Goal: Information Seeking & Learning: Learn about a topic

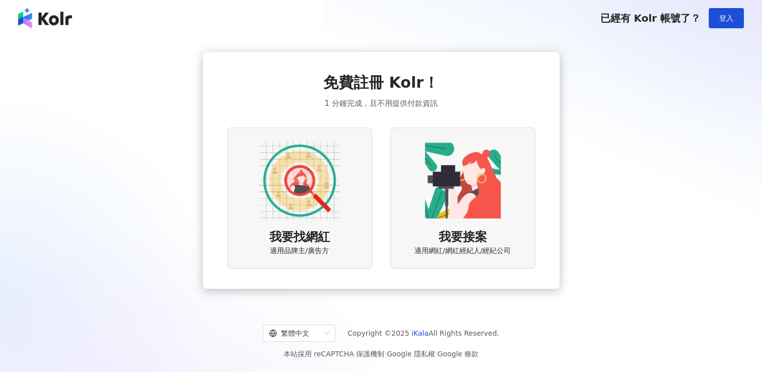
click at [320, 204] on img at bounding box center [299, 180] width 81 height 81
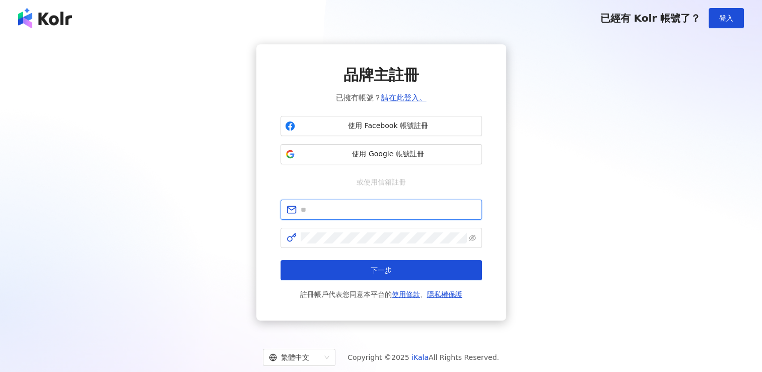
type input "**********"
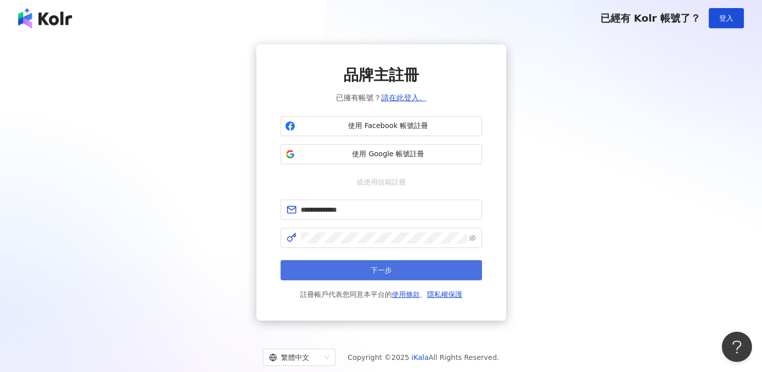
click at [348, 272] on button "下一步" at bounding box center [380, 270] width 201 height 20
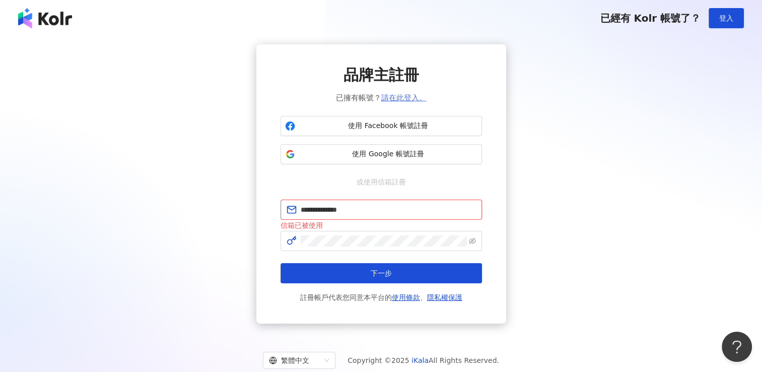
click at [407, 96] on link "請在此登入。" at bounding box center [403, 97] width 45 height 9
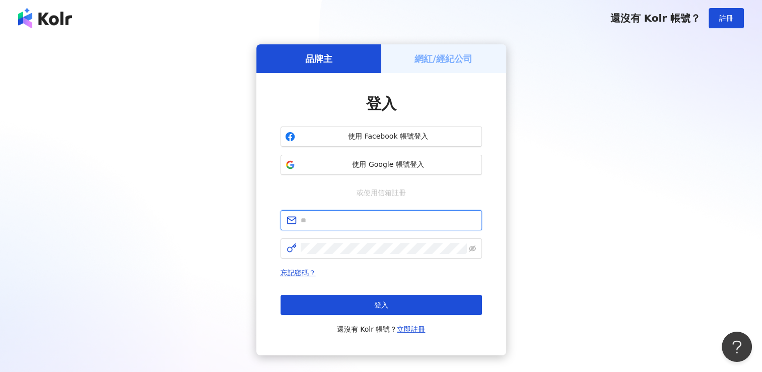
type input "**********"
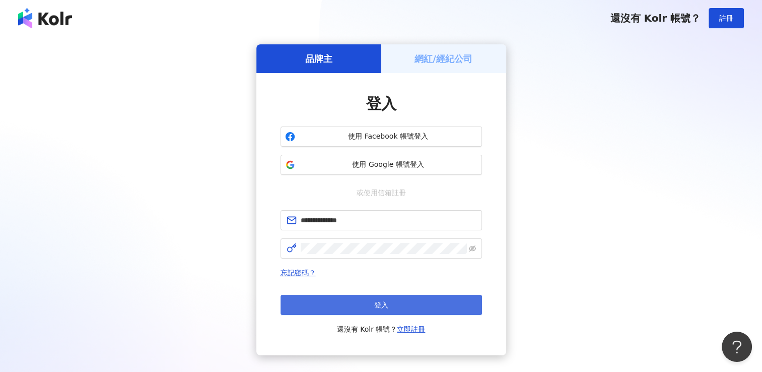
click at [351, 306] on button "登入" at bounding box center [380, 305] width 201 height 20
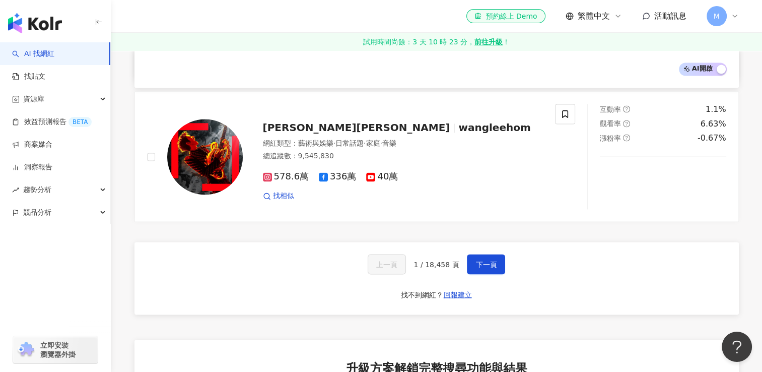
scroll to position [1763, 0]
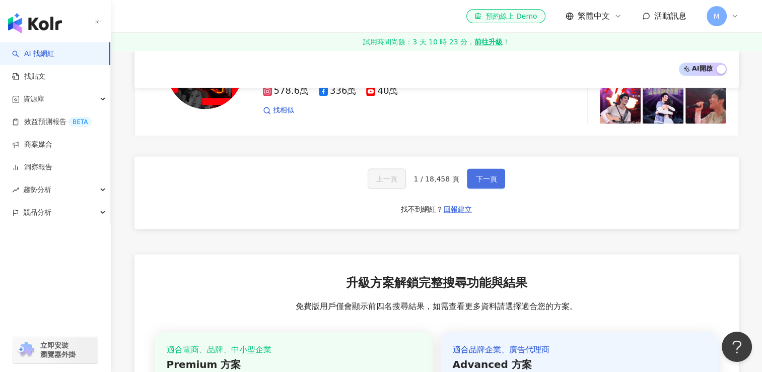
click at [475, 174] on span "下一頁" at bounding box center [485, 178] width 21 height 8
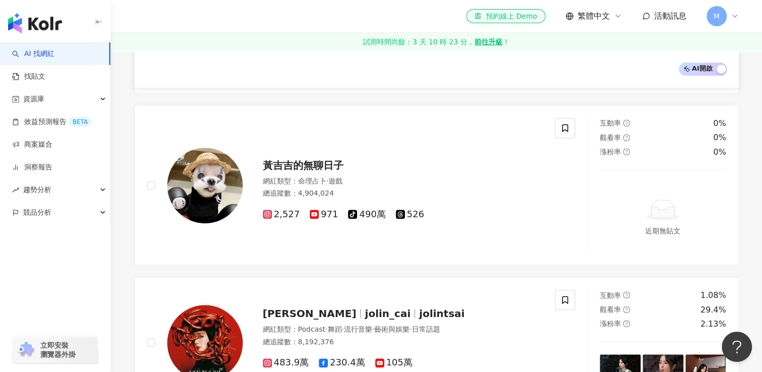
scroll to position [1792, 0]
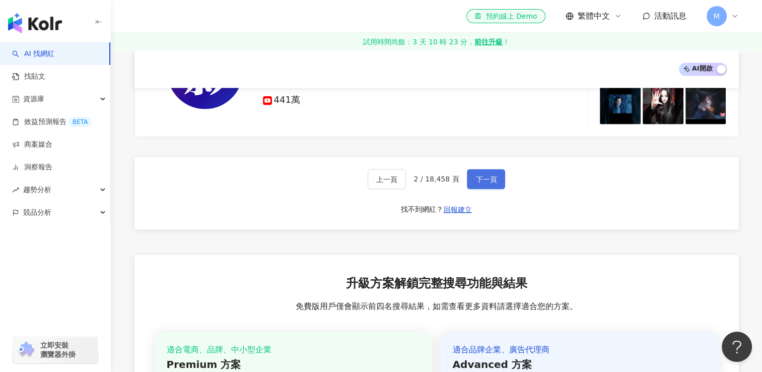
click at [475, 172] on button "下一頁" at bounding box center [486, 179] width 38 height 20
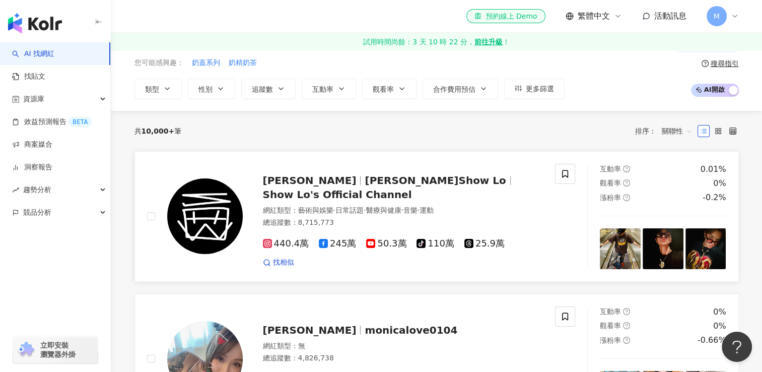
scroll to position [0, 0]
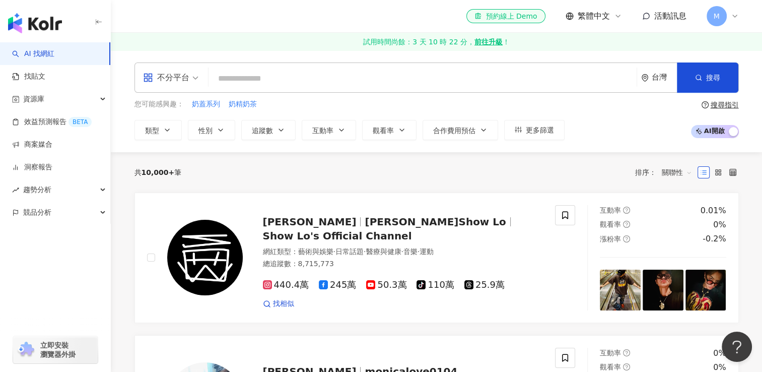
click at [249, 77] on input "search" at bounding box center [423, 78] width 420 height 19
click at [192, 80] on span "不分平台" at bounding box center [170, 77] width 55 height 16
click at [242, 73] on input "search" at bounding box center [423, 78] width 420 height 19
click at [212, 89] on div "不分平台 台灣 搜尋" at bounding box center [436, 77] width 604 height 30
click at [253, 77] on input "search" at bounding box center [423, 78] width 420 height 19
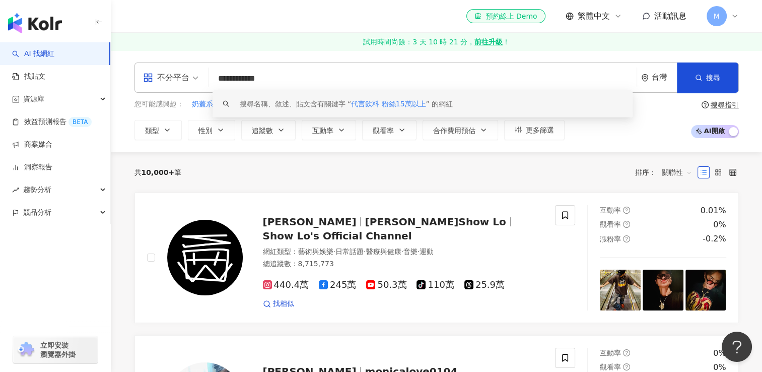
click at [251, 79] on input "**********" at bounding box center [423, 78] width 420 height 19
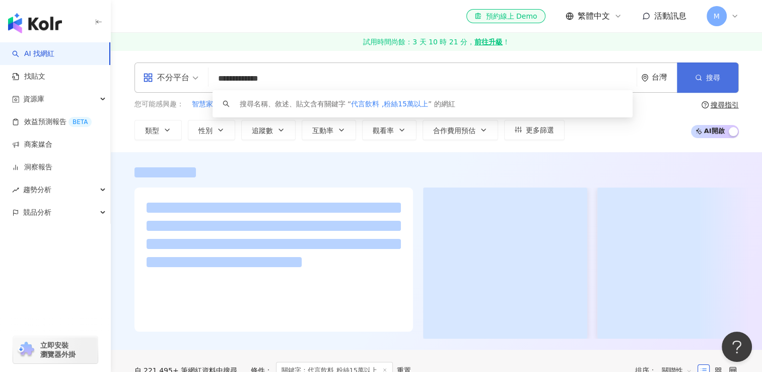
click at [711, 81] on span "搜尋" at bounding box center [713, 78] width 14 height 8
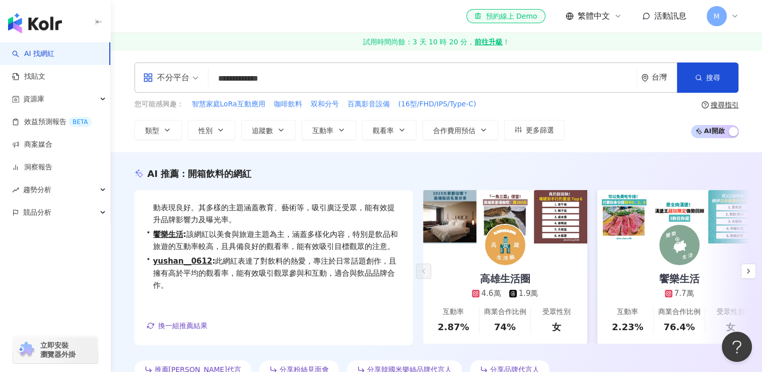
click at [254, 79] on input "**********" at bounding box center [423, 78] width 420 height 19
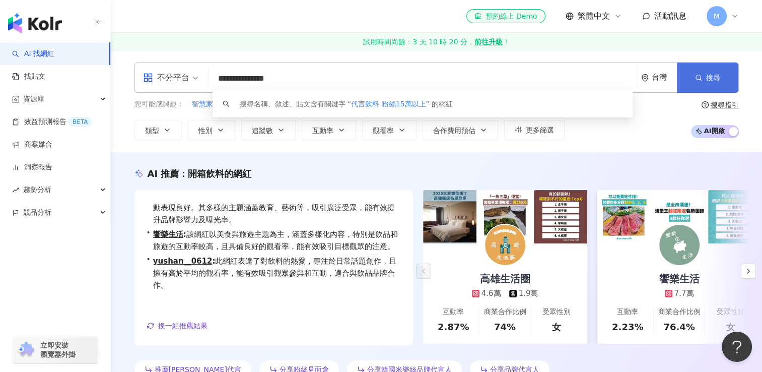
type input "**********"
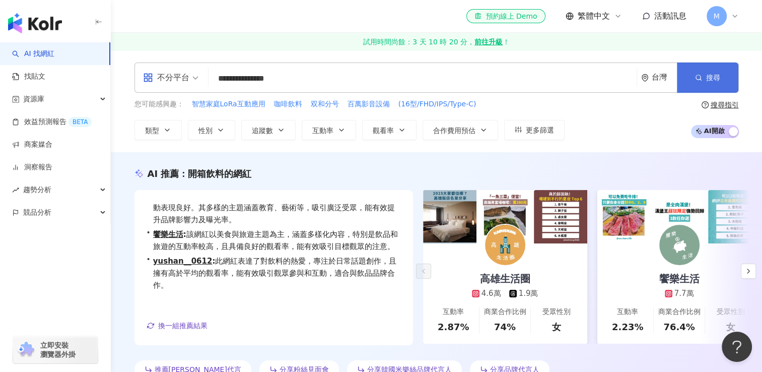
click at [688, 72] on button "搜尋" at bounding box center [707, 77] width 61 height 30
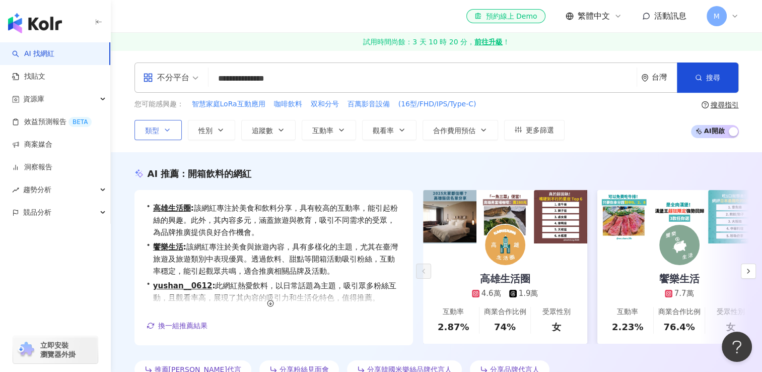
click at [170, 131] on icon "button" at bounding box center [167, 130] width 8 height 8
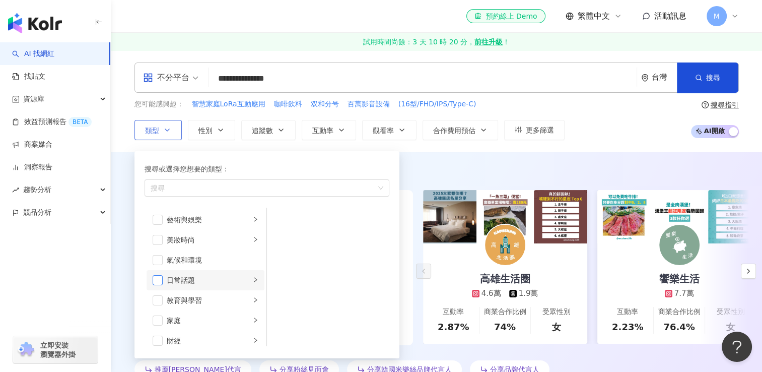
click at [162, 279] on span "button" at bounding box center [158, 280] width 10 height 10
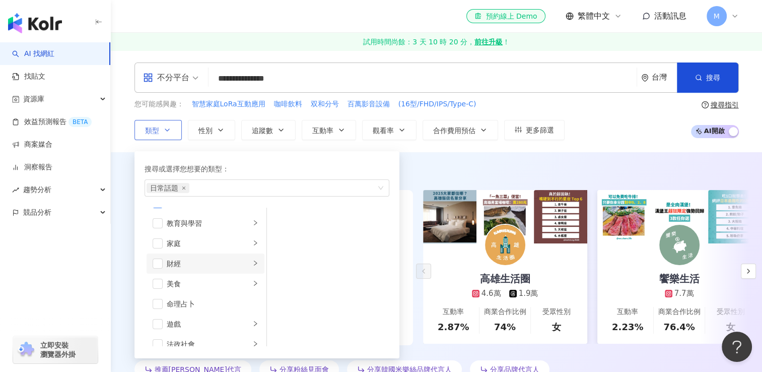
scroll to position [101, 0]
click at [157, 259] on span "button" at bounding box center [158, 260] width 10 height 10
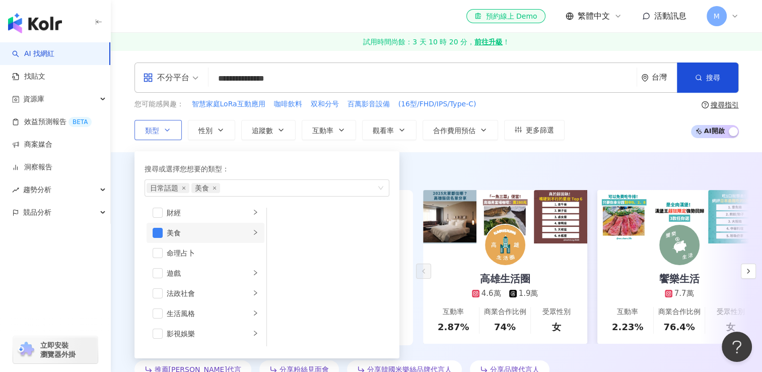
scroll to position [151, 0]
click at [159, 290] on span "button" at bounding box center [158, 290] width 10 height 10
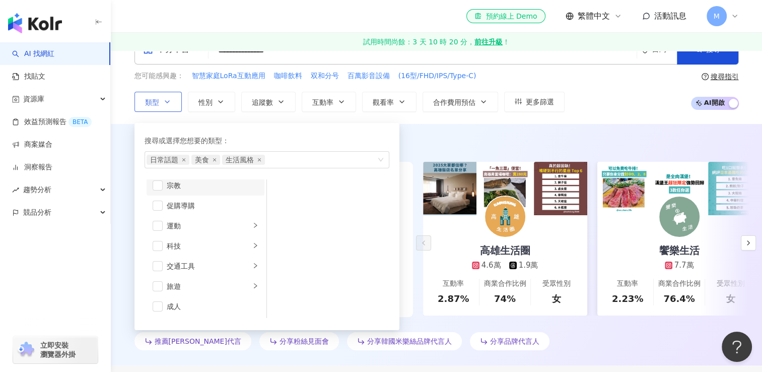
scroll to position [50, 0]
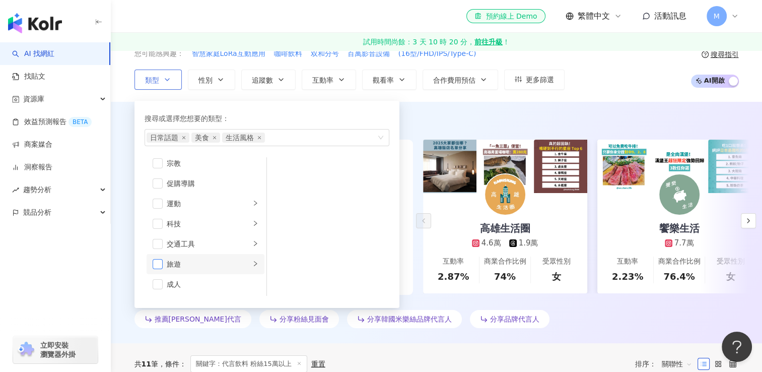
click at [156, 264] on span "button" at bounding box center [158, 264] width 10 height 10
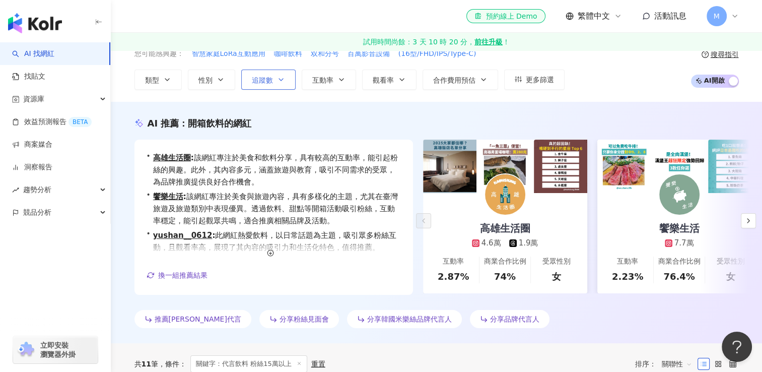
click at [286, 79] on button "追蹤數" at bounding box center [268, 79] width 54 height 20
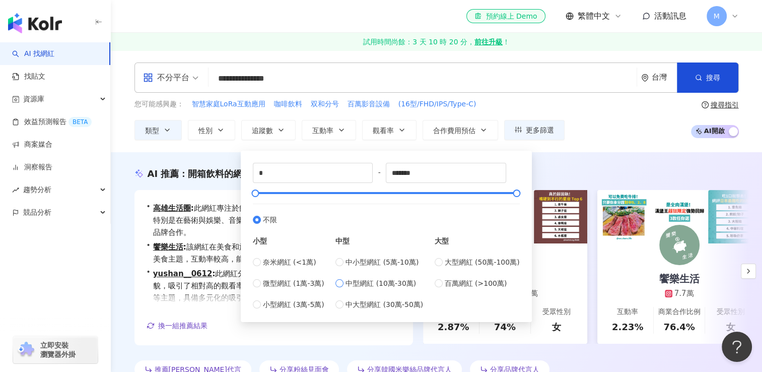
click at [346, 281] on label "中型網紅 (10萬-30萬)" at bounding box center [379, 282] width 88 height 11
type input "******"
click at [346, 305] on label "中大型網紅 (30萬-50萬)" at bounding box center [379, 304] width 88 height 11
type input "******"
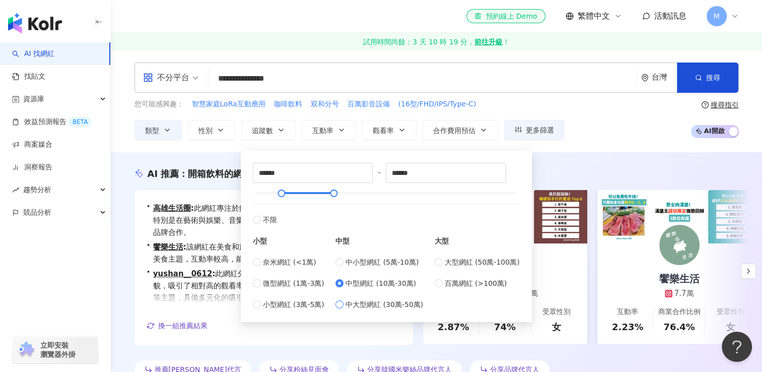
type input "******"
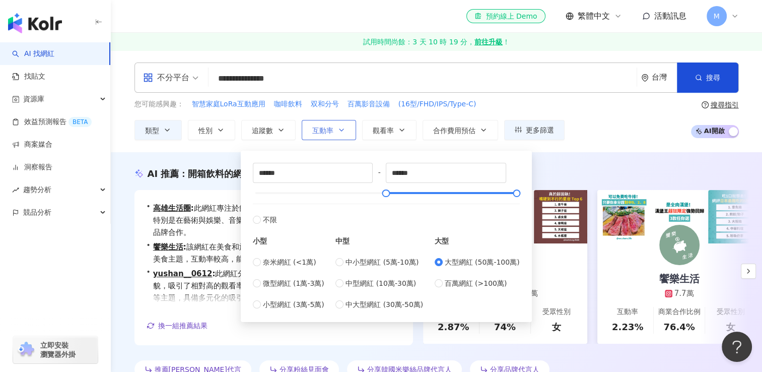
click at [337, 128] on icon "button" at bounding box center [341, 130] width 8 height 8
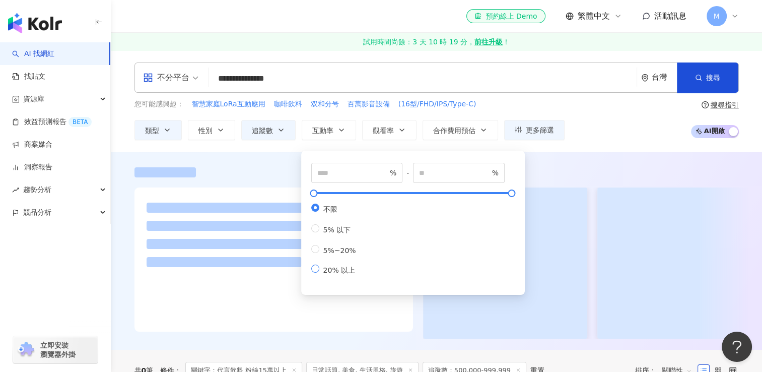
type input "**"
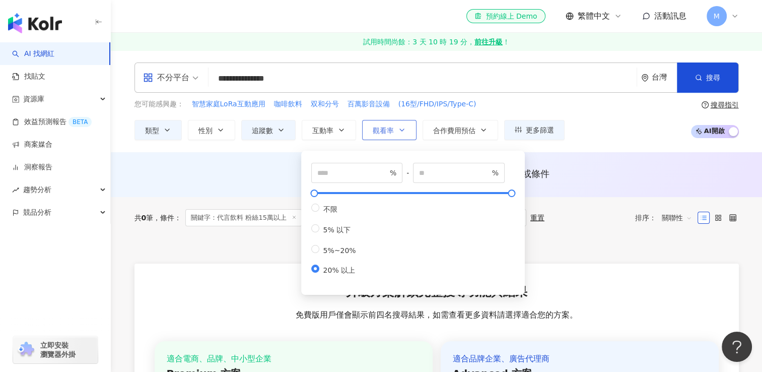
click at [401, 128] on icon "button" at bounding box center [402, 130] width 8 height 8
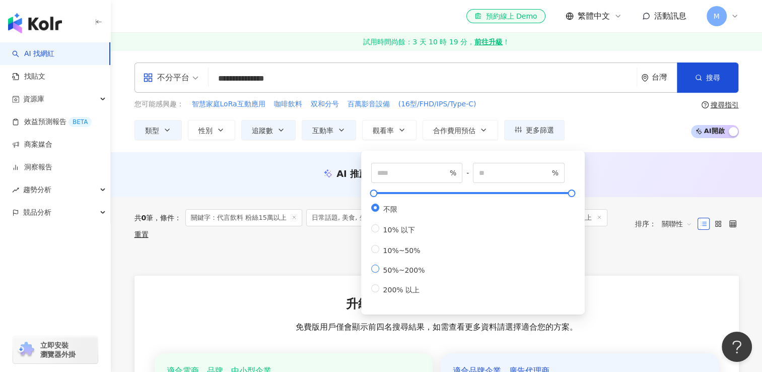
type input "**"
type input "***"
click at [581, 101] on div "您可能感興趣： 智慧家庭LoRa互動應用 咖啡飲料 双和分号 百萬影音設備 (16型/FHD/IPS/Type-C) 類型 性別 追蹤數 互動率 觀看率 合作…" at bounding box center [436, 119] width 604 height 41
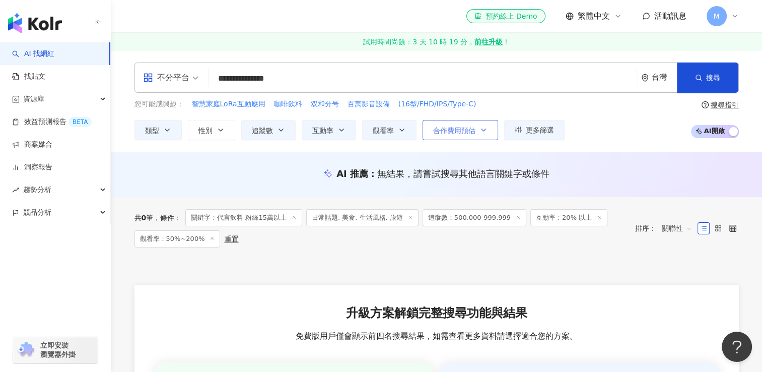
click at [479, 130] on icon "button" at bounding box center [483, 130] width 8 height 8
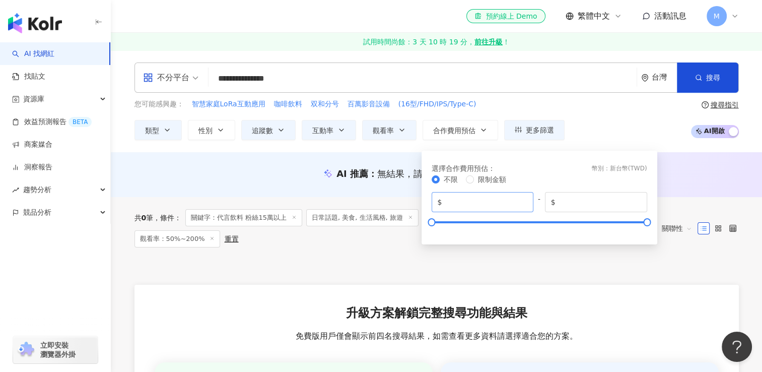
click at [530, 195] on span "$ *" at bounding box center [483, 202] width 102 height 20
type input "******"
drag, startPoint x: 433, startPoint y: 222, endPoint x: 466, endPoint y: 223, distance: 32.7
click at [466, 223] on div at bounding box center [464, 222] width 6 height 6
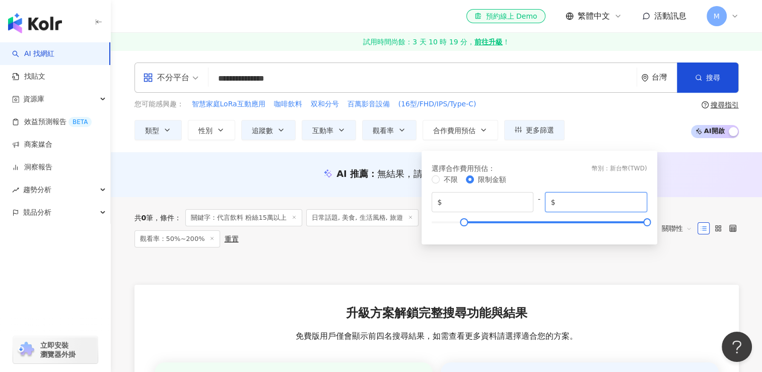
click at [588, 202] on input "*******" at bounding box center [599, 201] width 84 height 11
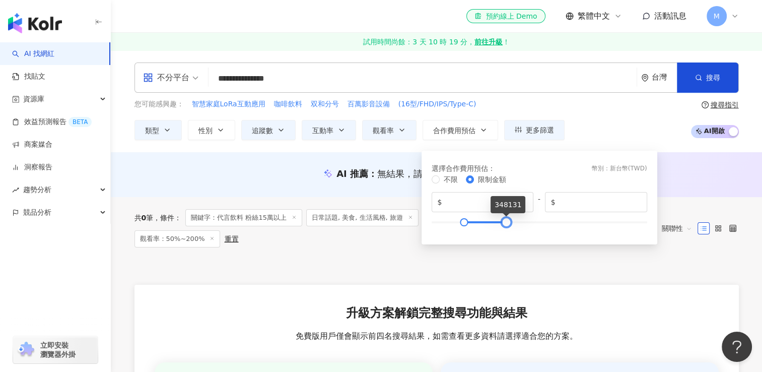
type input "******"
drag, startPoint x: 607, startPoint y: 229, endPoint x: 503, endPoint y: 238, distance: 104.6
click at [503, 238] on div "選擇合作費用預估 ： 幣別 ： 新台幣 ( TWD ) 不限 限制金額 $ ****** - $ ******" at bounding box center [540, 198] width 224 height 82
click at [525, 280] on div at bounding box center [436, 271] width 604 height 25
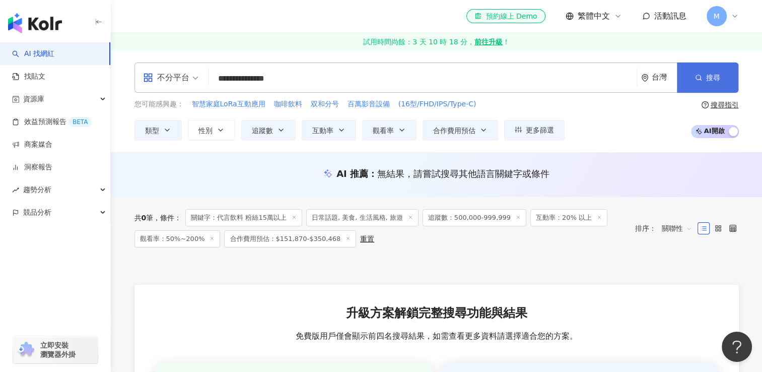
click at [722, 71] on button "搜尋" at bounding box center [707, 77] width 61 height 30
click at [695, 86] on button "搜尋" at bounding box center [707, 77] width 61 height 30
click at [733, 129] on div "button" at bounding box center [733, 132] width 9 height 13
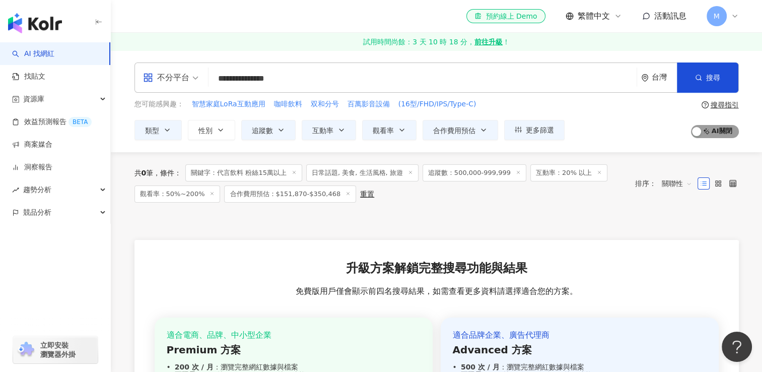
click at [697, 134] on div "button" at bounding box center [696, 132] width 9 height 13
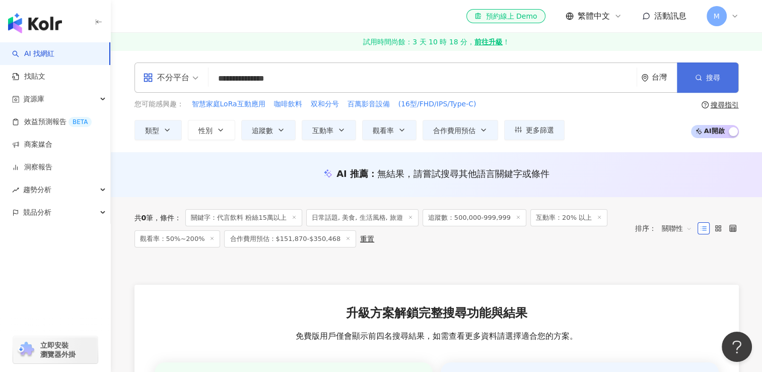
click at [715, 67] on button "搜尋" at bounding box center [707, 77] width 61 height 30
click at [712, 87] on button "搜尋" at bounding box center [707, 77] width 61 height 30
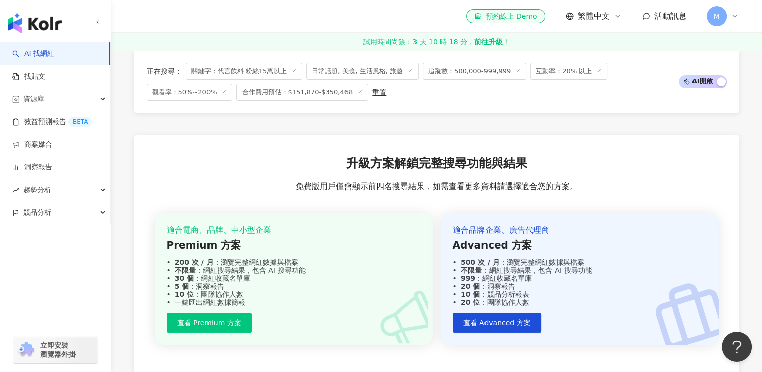
scroll to position [73, 0]
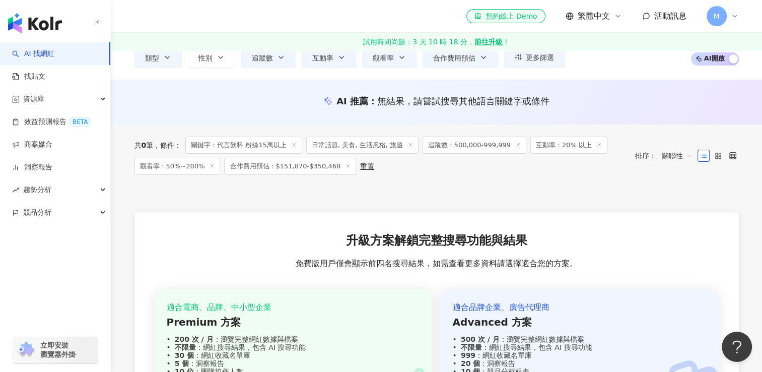
click at [360, 168] on div "重置" at bounding box center [367, 166] width 14 height 8
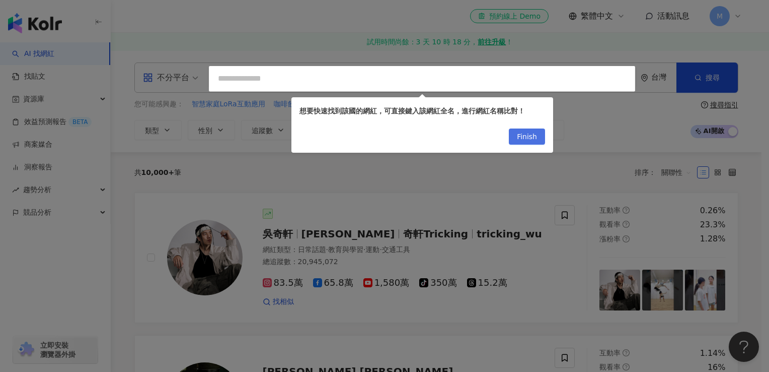
click at [533, 143] on span "Finish" at bounding box center [527, 137] width 20 height 16
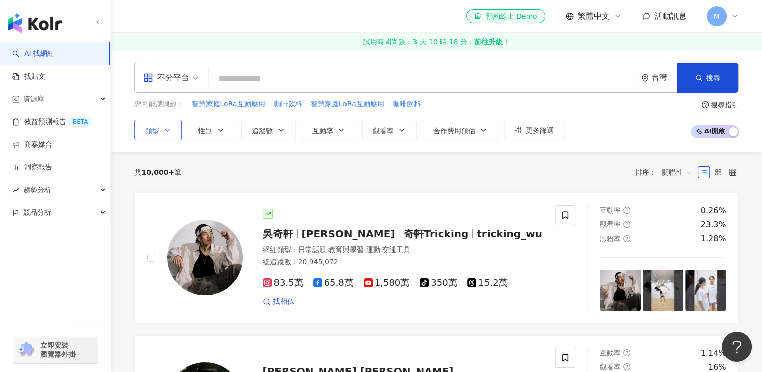
click at [165, 130] on icon "button" at bounding box center [167, 130] width 8 height 8
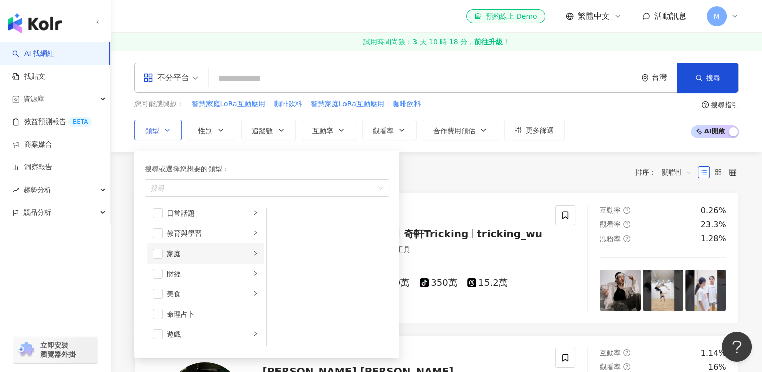
scroll to position [50, 0]
click at [158, 231] on span "button" at bounding box center [158, 230] width 10 height 10
click at [153, 261] on span "button" at bounding box center [158, 260] width 10 height 10
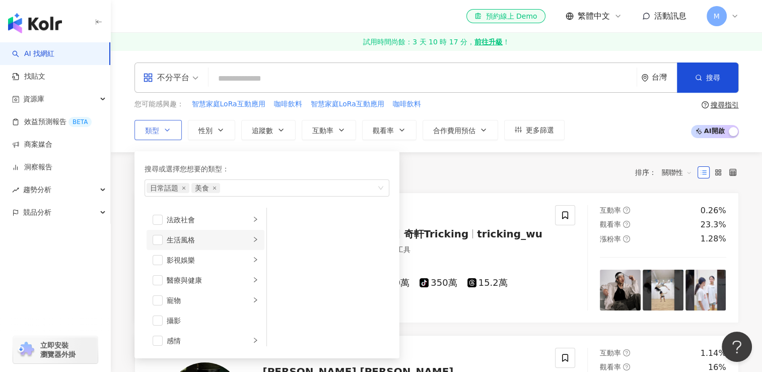
click at [151, 246] on li "生活風格" at bounding box center [206, 240] width 118 height 20
click at [154, 243] on span "button" at bounding box center [158, 240] width 10 height 10
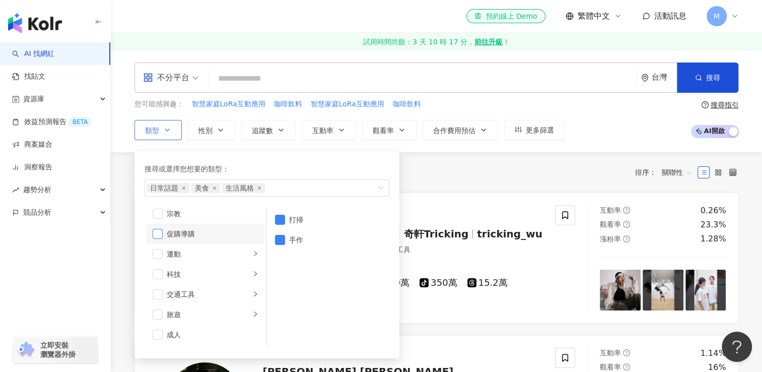
click at [157, 234] on span "button" at bounding box center [158, 234] width 10 height 10
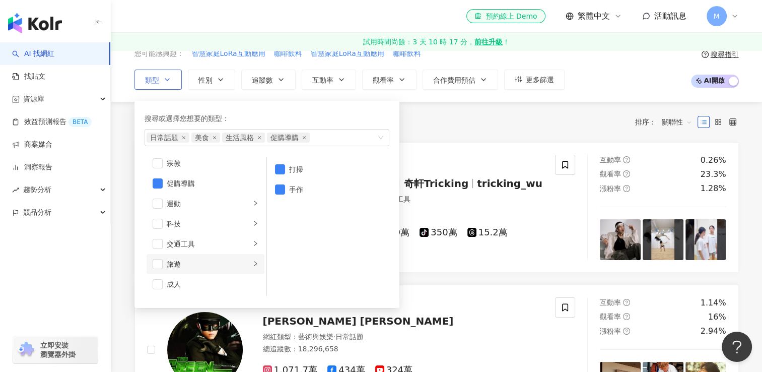
scroll to position [101, 0]
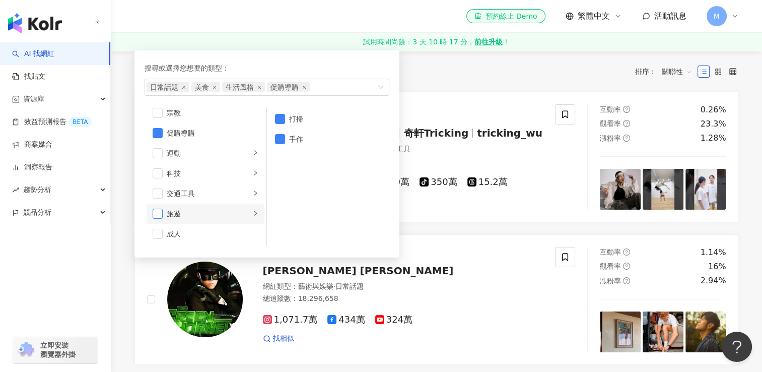
click at [157, 213] on span "button" at bounding box center [158, 213] width 10 height 10
click at [449, 84] on div "共 10,000+ 筆 排序： 關聯性" at bounding box center [436, 71] width 604 height 40
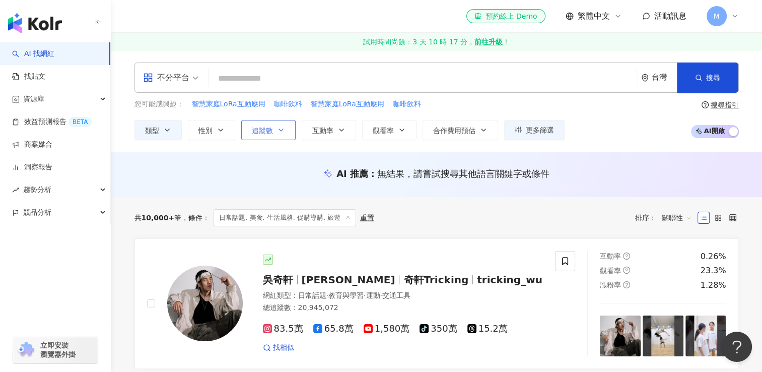
click at [275, 126] on button "追蹤數" at bounding box center [268, 130] width 54 height 20
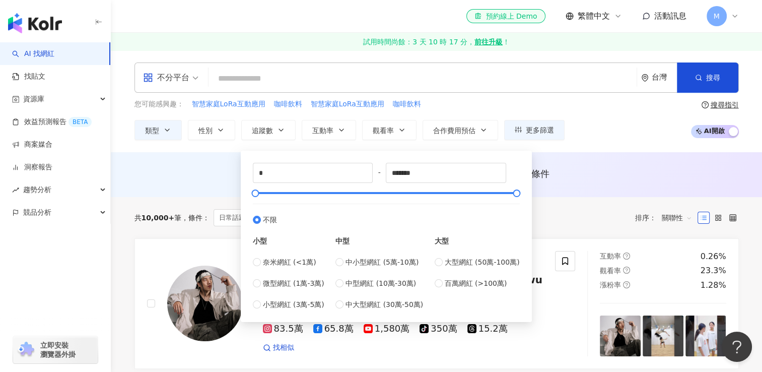
type input "******"
click at [457, 107] on div "您可能感興趣： 智慧家庭LoRa互動應用 咖啡飲料 智慧家庭LoRa互動應用 咖啡飲料" at bounding box center [349, 104] width 430 height 11
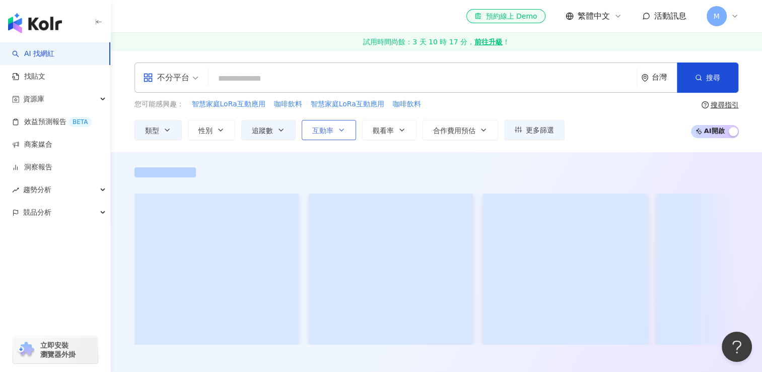
click at [338, 129] on icon "button" at bounding box center [341, 130] width 8 height 8
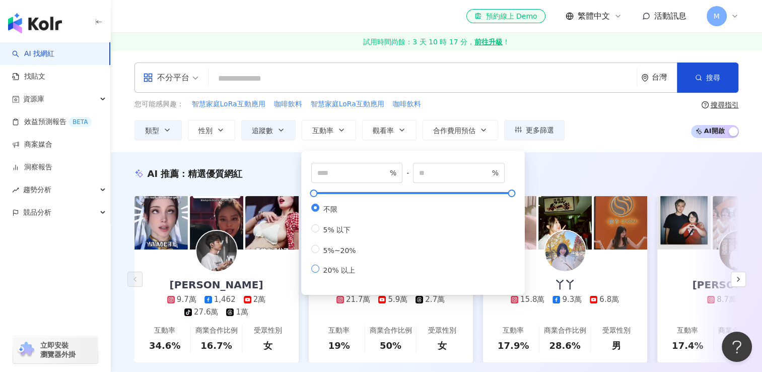
type input "**"
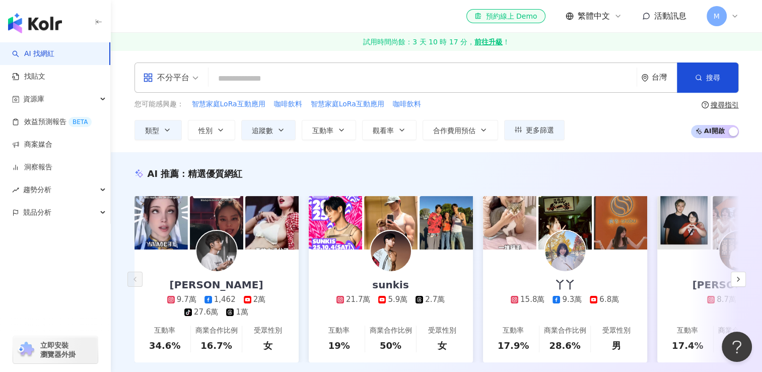
click at [280, 150] on div "不分平台 台灣 搜尋 keyword 搜尋名稱、敘述、貼文含有關鍵字 “ 代言飲料 粉絲15萬以上 ” 的網紅 您可能感興趣： 智慧家庭LoRa互動應用 咖啡…" at bounding box center [436, 101] width 651 height 102
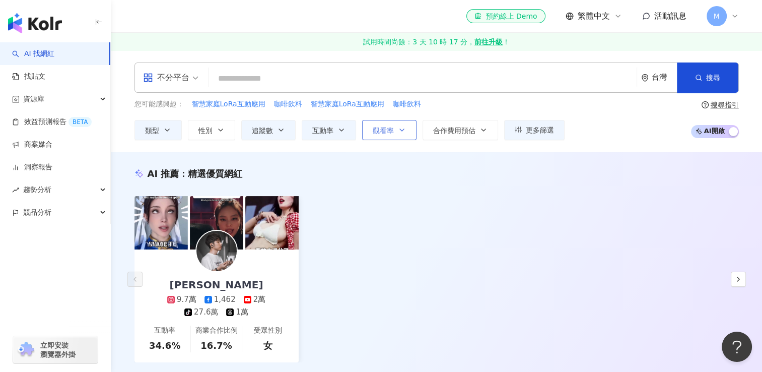
click at [404, 127] on icon "button" at bounding box center [402, 130] width 8 height 8
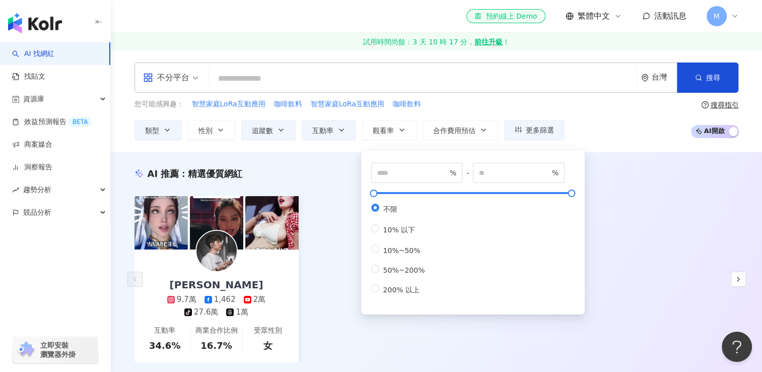
click at [436, 103] on div "您可能感興趣： 智慧家庭LoRa互動應用 咖啡飲料 智慧家庭LoRa互動應用 咖啡飲料" at bounding box center [349, 104] width 430 height 11
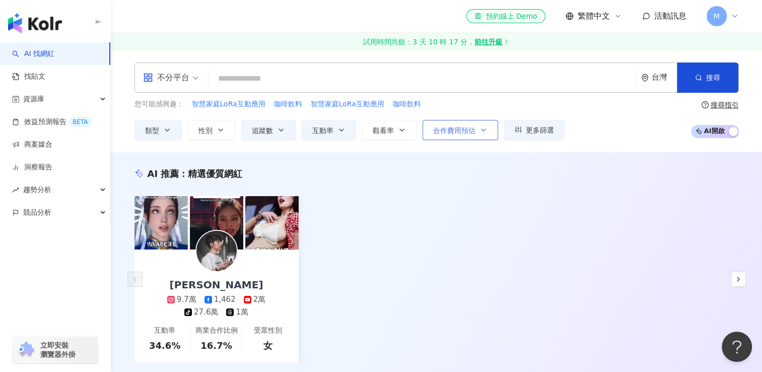
click at [479, 126] on icon "button" at bounding box center [483, 130] width 8 height 8
type input "*"
type input "*******"
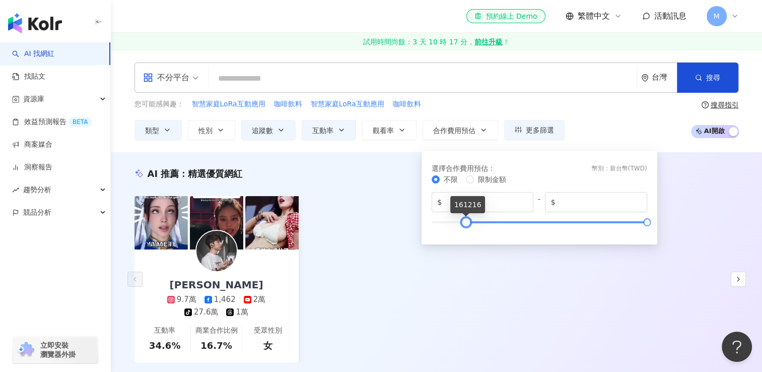
type input "******"
drag, startPoint x: 432, startPoint y: 223, endPoint x: 465, endPoint y: 223, distance: 33.2
click at [465, 223] on div at bounding box center [465, 222] width 6 height 6
click at [583, 202] on input "*******" at bounding box center [599, 201] width 84 height 11
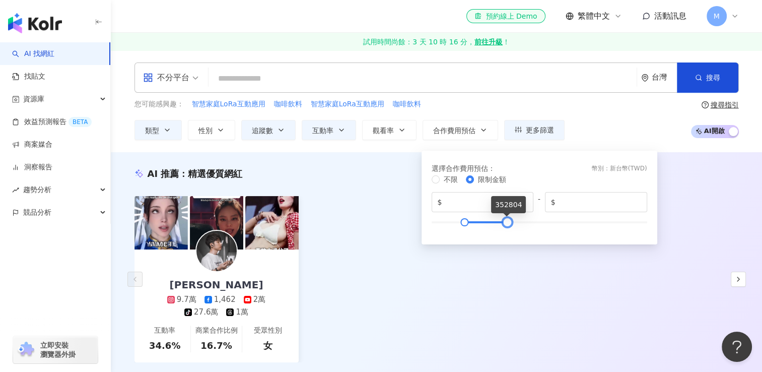
type input "******"
drag, startPoint x: 647, startPoint y: 221, endPoint x: 508, endPoint y: 235, distance: 139.7
click at [508, 235] on div "選擇合作費用預估 ： 幣別 ： 新台幣 ( TWD ) 不限 限制金額 $ ****** - $ ******" at bounding box center [540, 198] width 224 height 82
type input "******"
click at [452, 221] on div at bounding box center [453, 222] width 6 height 6
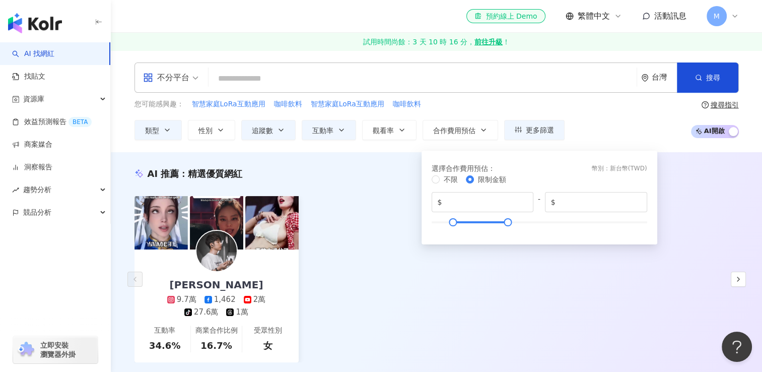
drag, startPoint x: 392, startPoint y: 303, endPoint x: 394, endPoint y: 297, distance: 5.7
click at [393, 302] on div "吳世康 9.7萬 1,462 2萬 tiktok-icon 27.6萬 1萬 互動率 34.6% 商業合作比例 16.7% 受眾性別 女" at bounding box center [436, 279] width 604 height 166
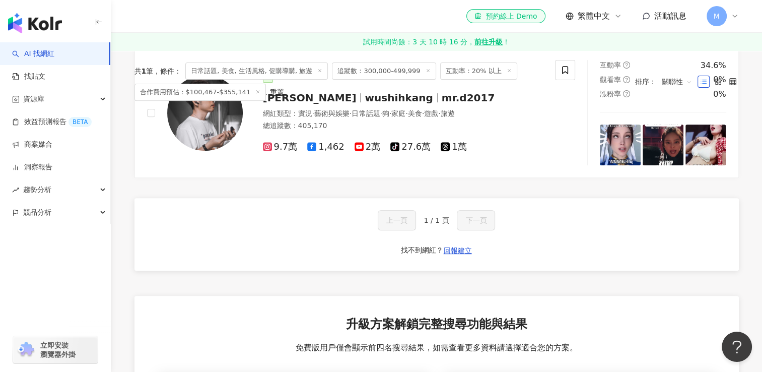
scroll to position [242, 0]
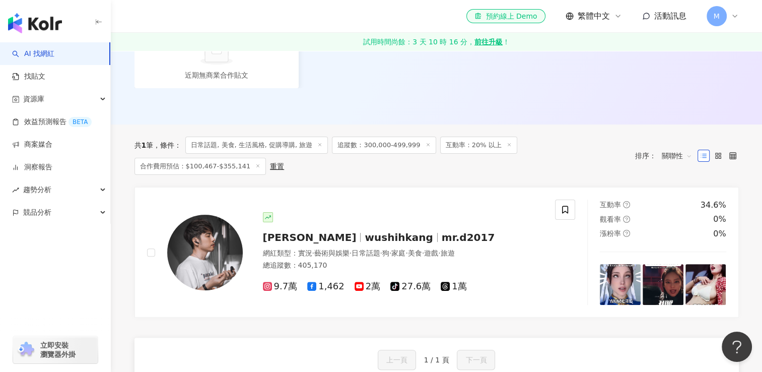
click at [494, 146] on span "互動率：20% 以上" at bounding box center [478, 144] width 77 height 17
click at [507, 144] on icon at bounding box center [509, 144] width 5 height 5
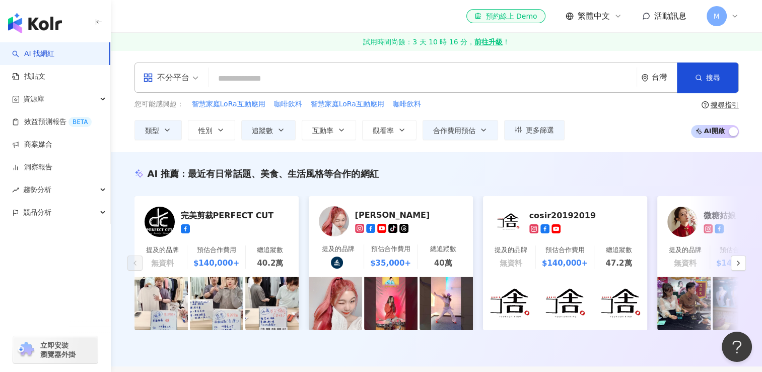
scroll to position [50, 0]
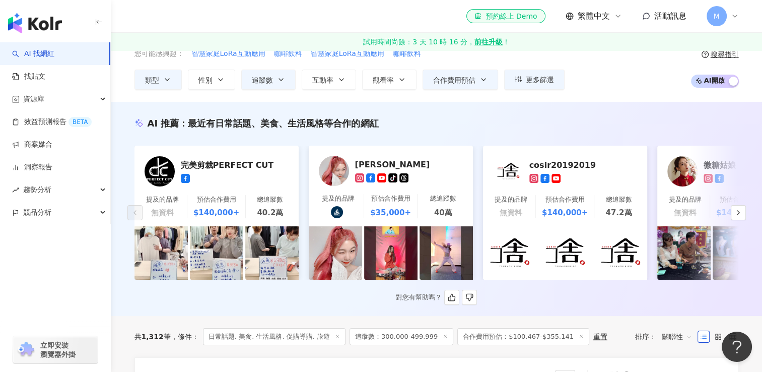
click at [339, 167] on img at bounding box center [334, 171] width 30 height 30
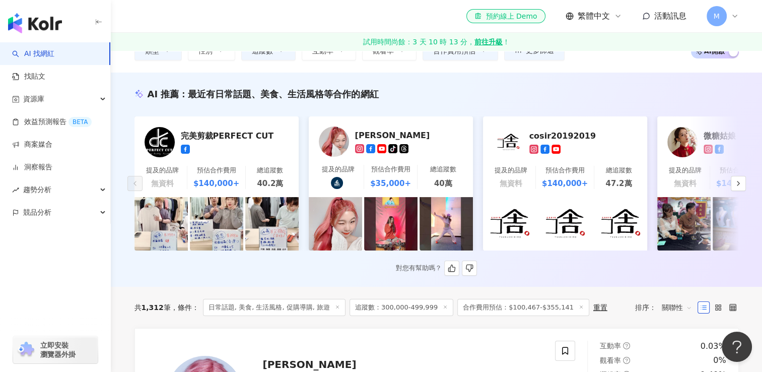
scroll to position [101, 0]
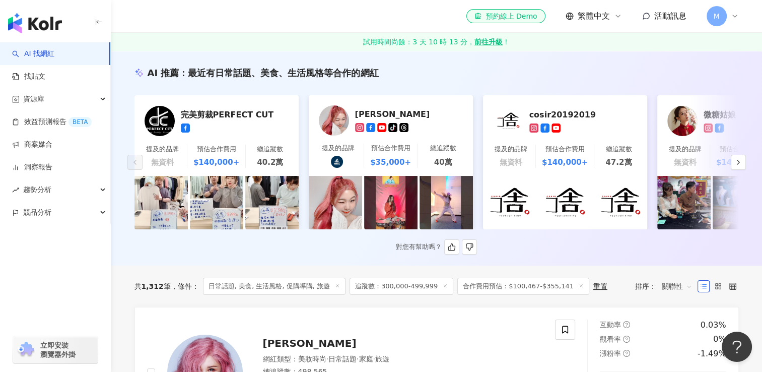
click at [566, 120] on div "cosir20192019" at bounding box center [583, 120] width 108 height 23
click at [739, 162] on icon "button" at bounding box center [738, 162] width 8 height 8
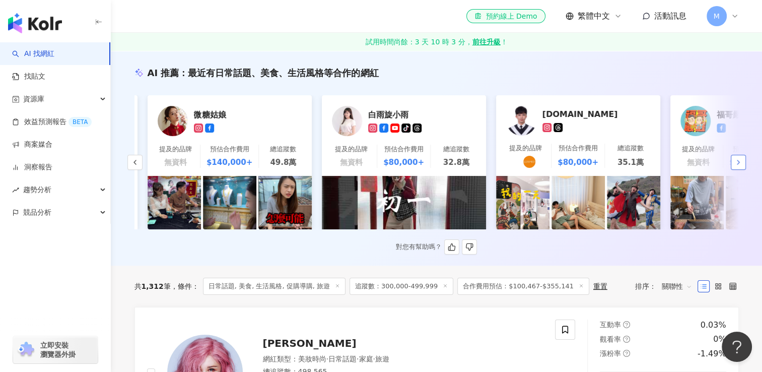
scroll to position [0, 523]
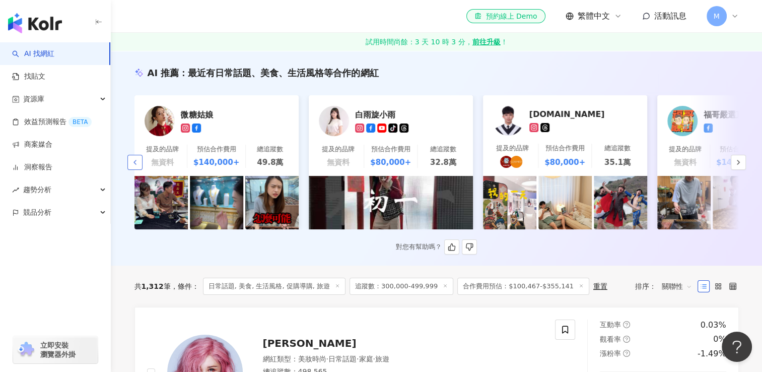
click at [129, 167] on button "button" at bounding box center [134, 162] width 15 height 15
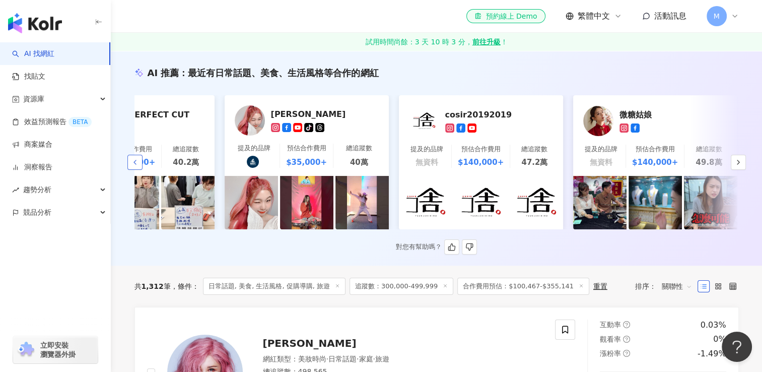
scroll to position [0, 0]
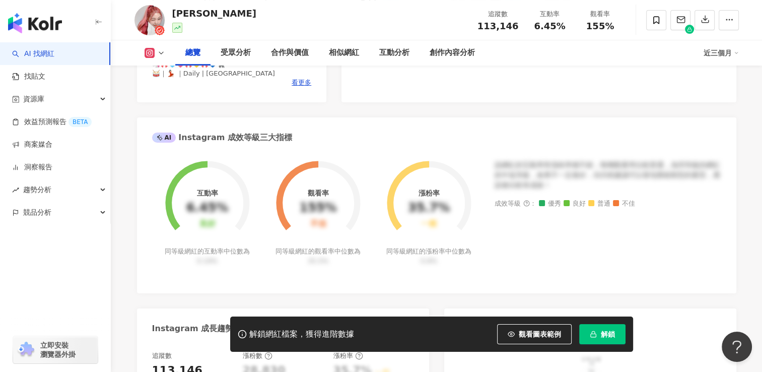
scroll to position [353, 0]
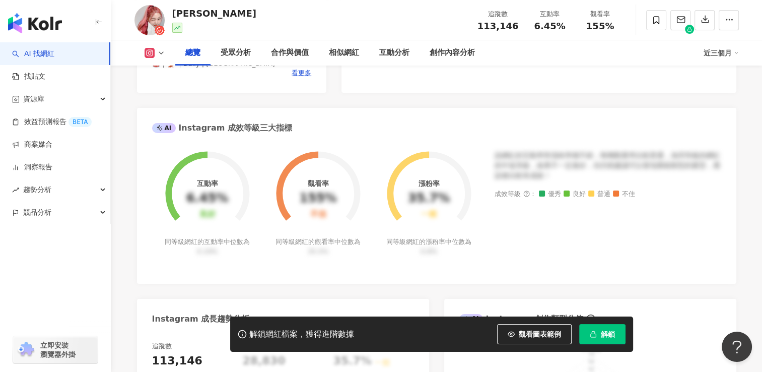
click at [617, 339] on button "解鎖" at bounding box center [602, 334] width 46 height 20
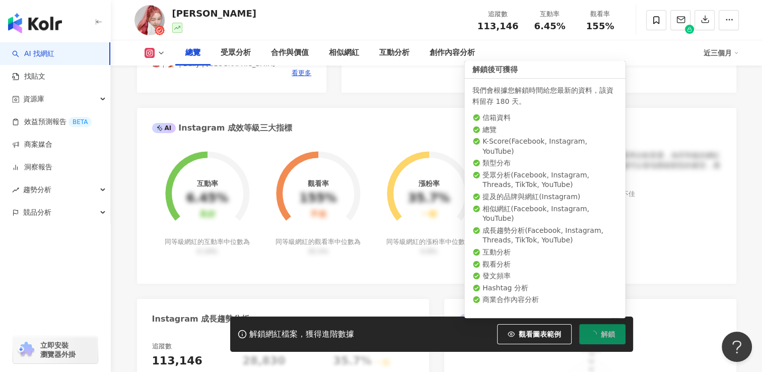
click at [611, 335] on span "解鎖" at bounding box center [608, 334] width 14 height 8
click at [599, 330] on button "解鎖" at bounding box center [602, 334] width 46 height 20
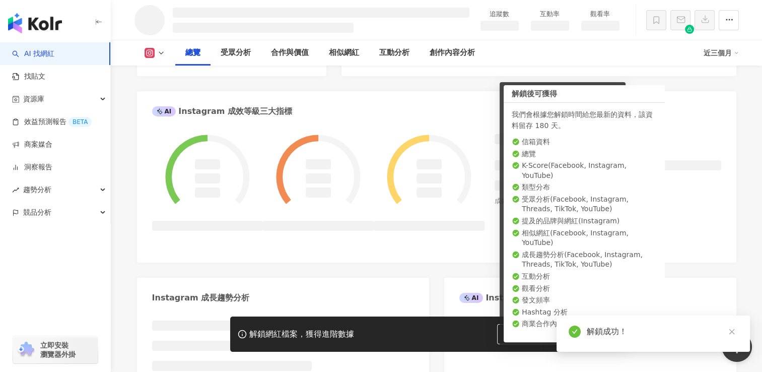
scroll to position [379, 0]
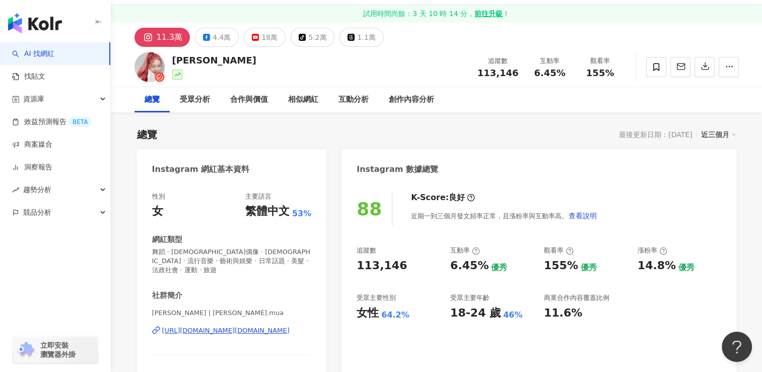
scroll to position [50, 0]
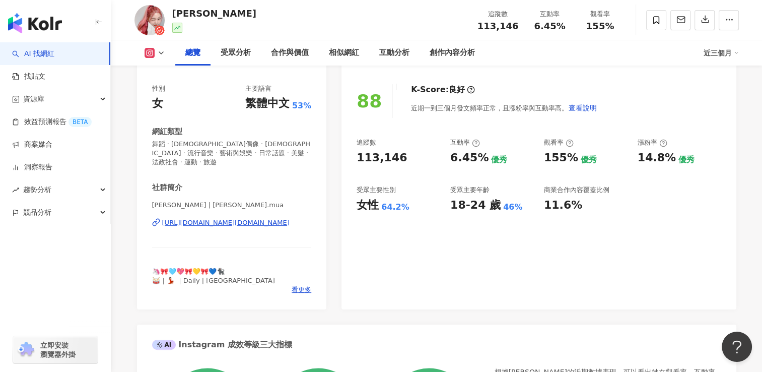
scroll to position [151, 0]
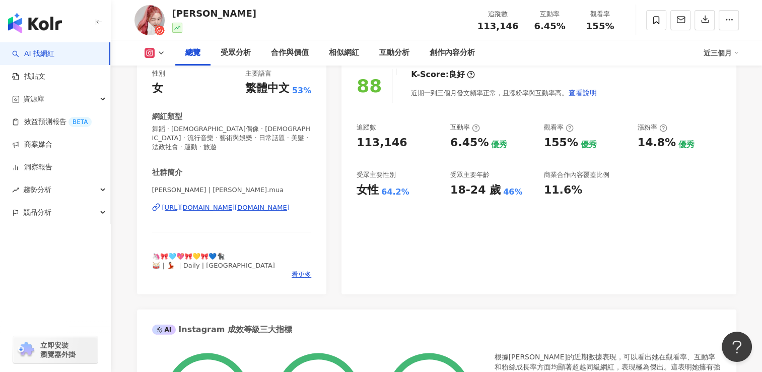
click at [196, 203] on div "[URL][DOMAIN_NAME][DOMAIN_NAME]" at bounding box center [225, 207] width 127 height 9
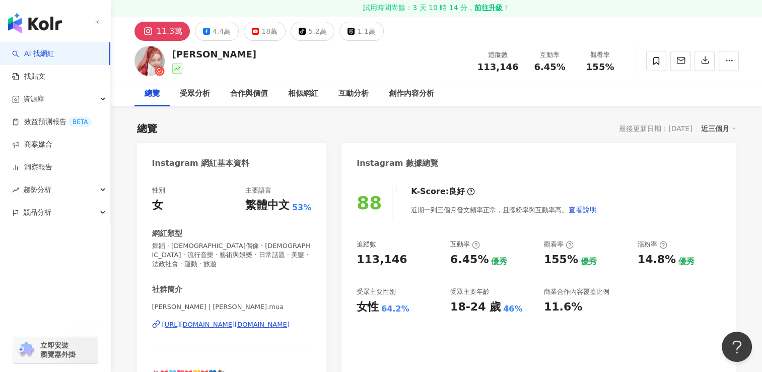
scroll to position [50, 0]
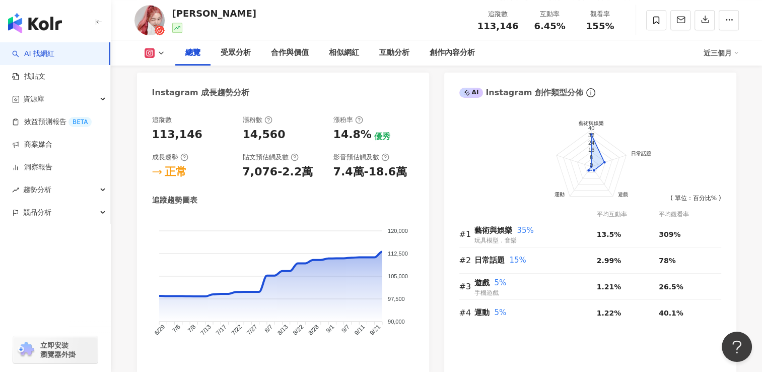
scroll to position [604, 0]
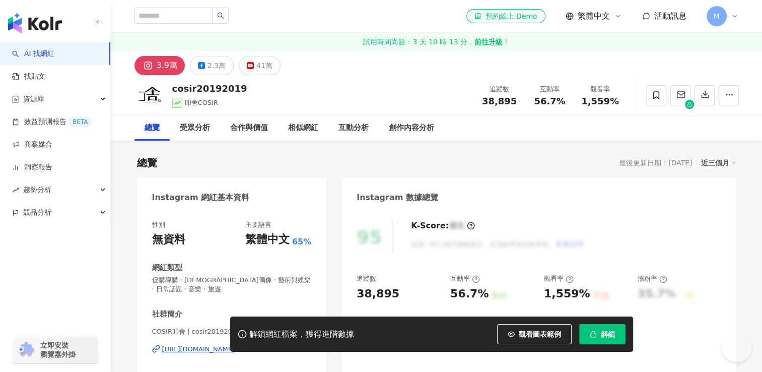
click at [606, 334] on span "解鎖" at bounding box center [608, 334] width 14 height 8
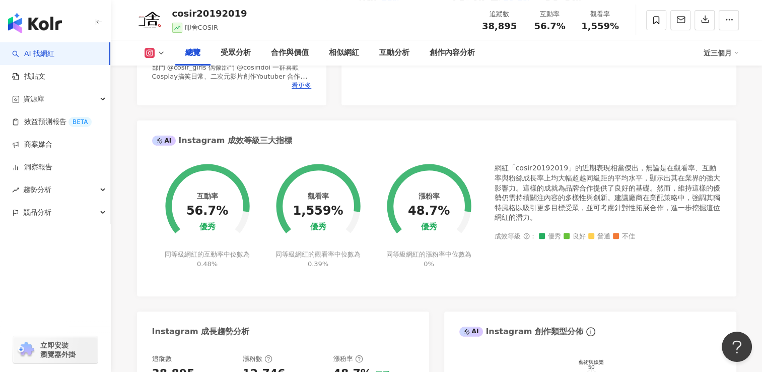
scroll to position [252, 0]
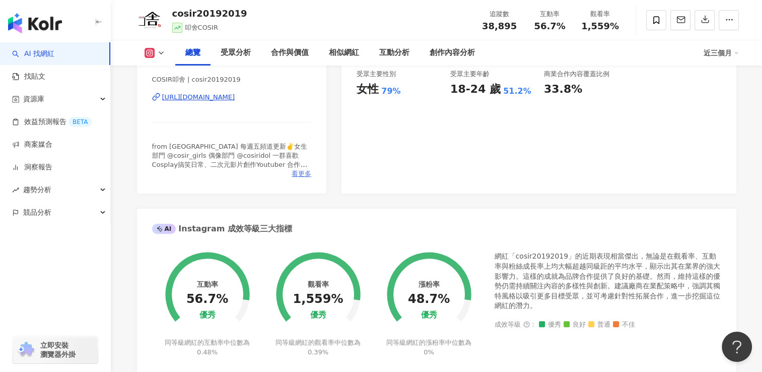
click at [302, 176] on span "看更多" at bounding box center [302, 173] width 20 height 9
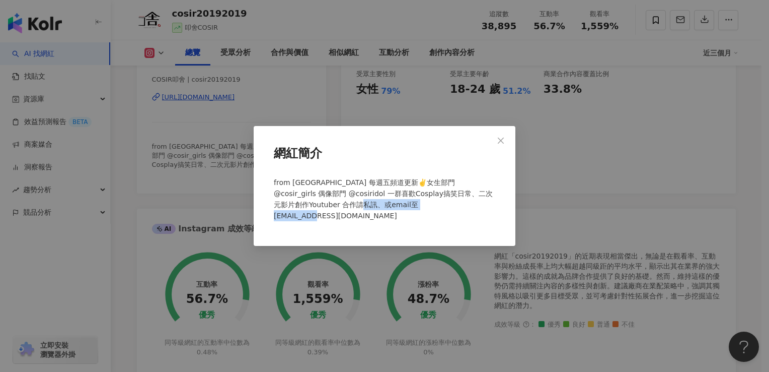
drag, startPoint x: 348, startPoint y: 215, endPoint x: 276, endPoint y: 218, distance: 72.1
click at [271, 223] on div "from Taiwan 每週五頻道更新✌️女生部門 @cosir_girls 偶像部門 @cosiridol 一群喜歡Cosplay搞笑日常、二次元影片創作Y…" at bounding box center [385, 203] width 230 height 61
drag, startPoint x: 276, startPoint y: 218, endPoint x: 283, endPoint y: 217, distance: 6.7
copy span "cosirstudio@gmail.com"
click at [283, 99] on div "網紅簡介 from Taiwan 每週五頻道更新✌️女生部門 @cosir_girls 偶像部門 @cosiridol 一群喜歡Cosplay搞笑日常、二次元…" at bounding box center [384, 186] width 769 height 372
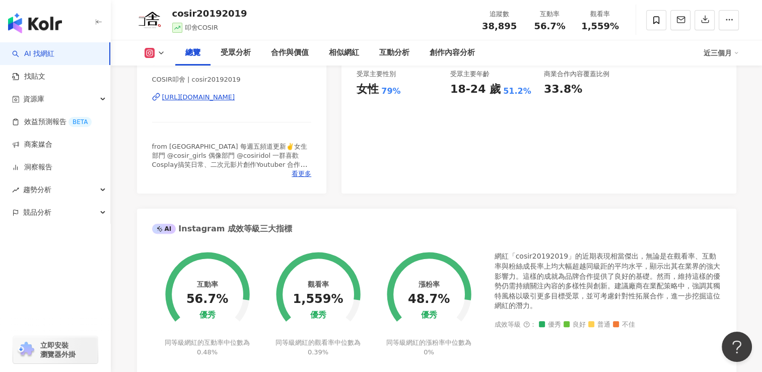
click at [235, 99] on div "https://www.instagram.com/cosir20192019/" at bounding box center [198, 97] width 73 height 9
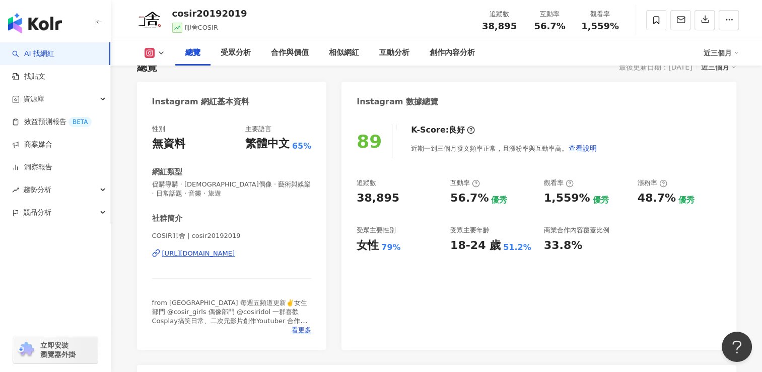
scroll to position [101, 0]
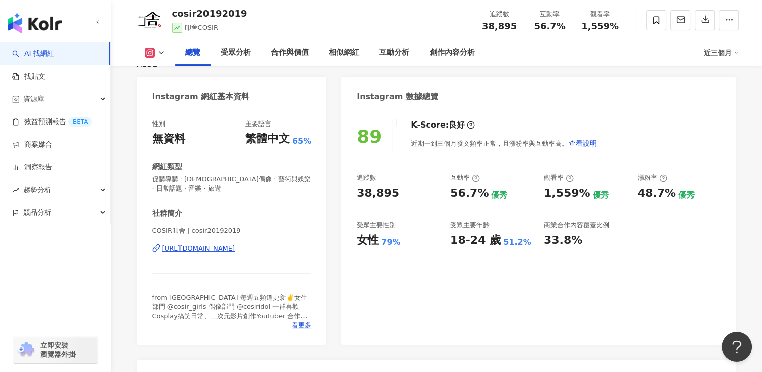
click at [222, 251] on div "https://www.instagram.com/cosir20192019/" at bounding box center [198, 248] width 73 height 9
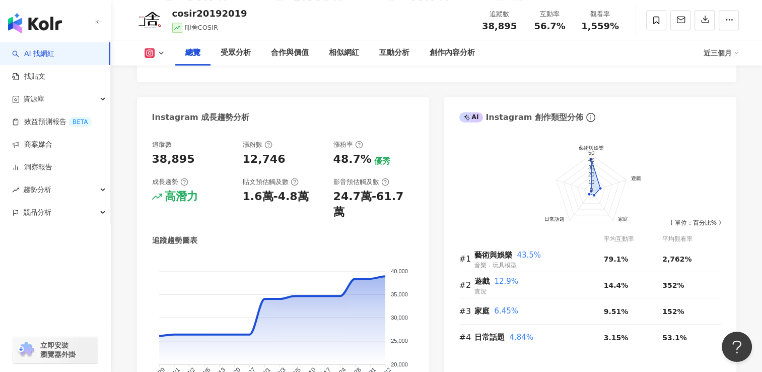
scroll to position [705, 0]
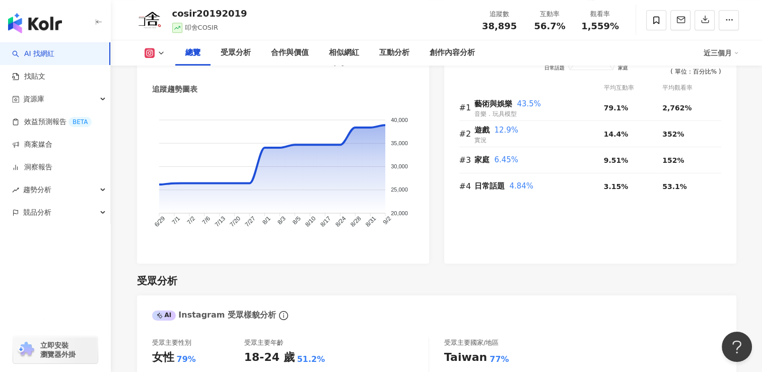
scroll to position [50, 0]
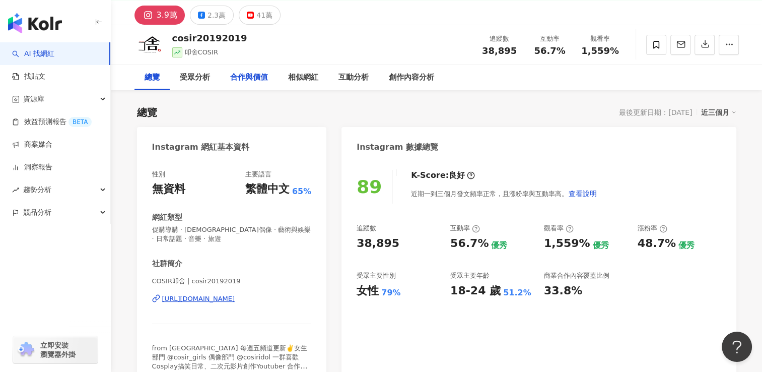
click at [244, 79] on div "合作與價值" at bounding box center [249, 78] width 38 height 12
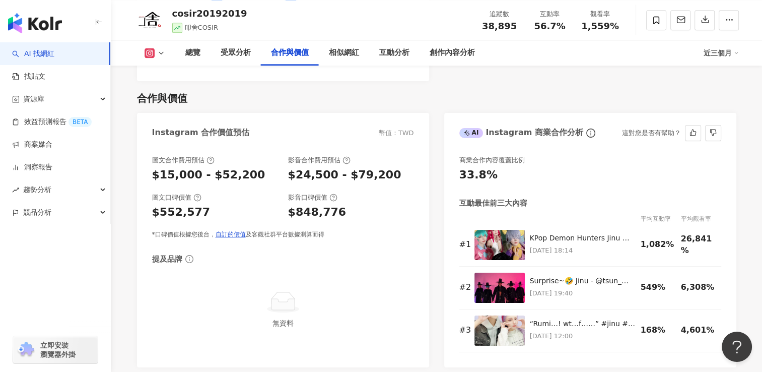
scroll to position [1441, 0]
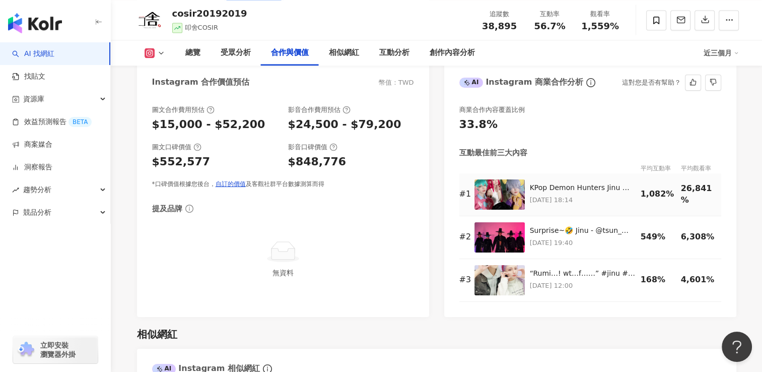
click at [495, 179] on img at bounding box center [499, 194] width 50 height 30
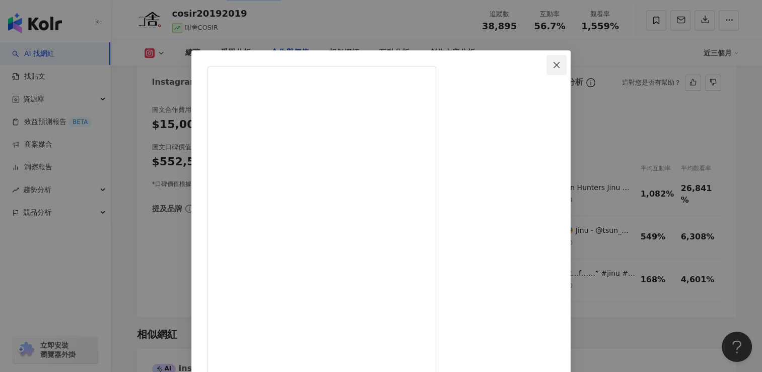
click at [560, 64] on icon "close" at bounding box center [556, 65] width 8 height 8
